Goal: Navigation & Orientation: Find specific page/section

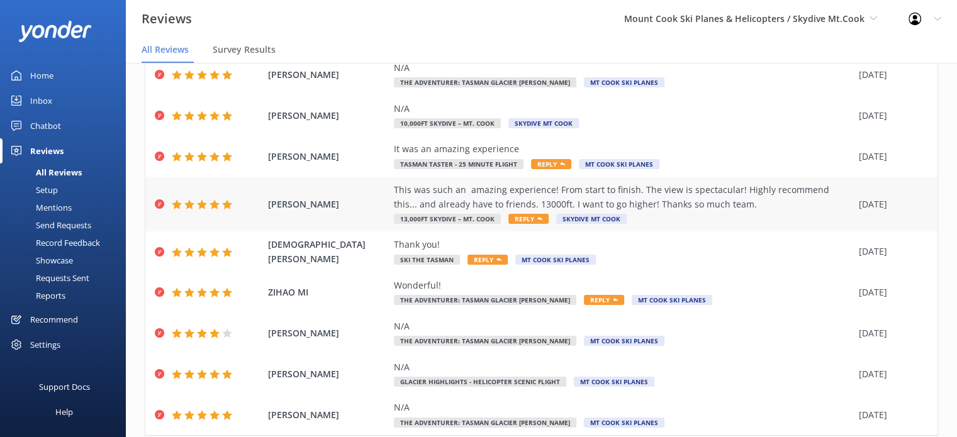
scroll to position [166, 0]
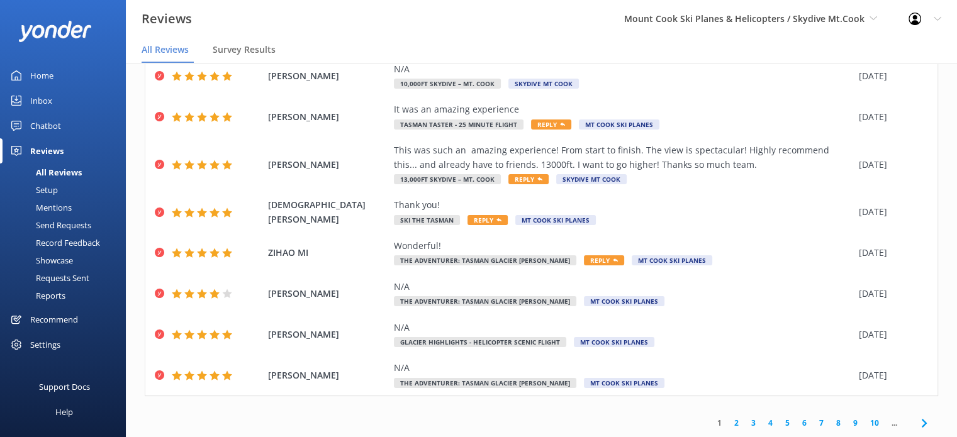
click at [728, 422] on link "2" at bounding box center [736, 423] width 17 height 12
